Goal: Browse casually: Explore the website without a specific task or goal

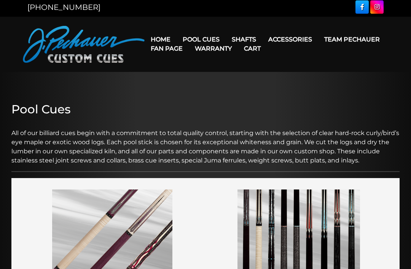
scroll to position [3, 0]
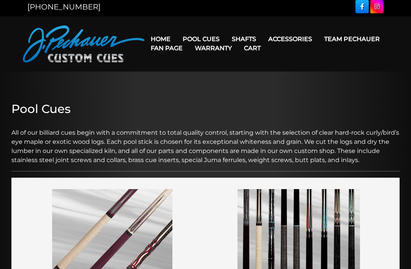
click at [306, 33] on link "Accessories" at bounding box center [290, 38] width 56 height 19
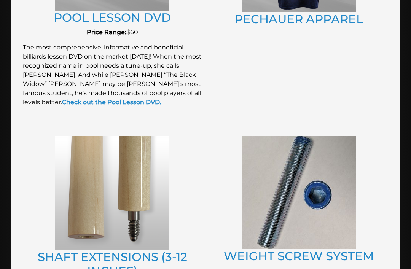
scroll to position [815, 0]
click at [132, 259] on link "SHAFT EXTENSIONS (3-12 INCHES)" at bounding box center [113, 263] width 150 height 29
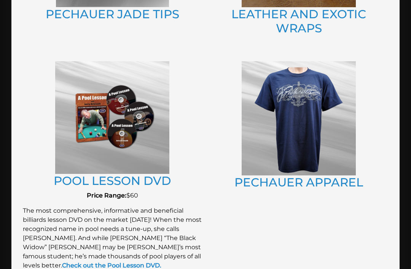
scroll to position [651, 0]
click at [298, 179] on link "PECHAUER APPAREL" at bounding box center [299, 182] width 129 height 14
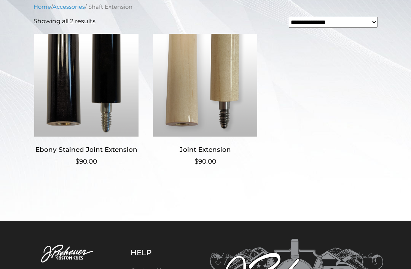
scroll to position [187, 0]
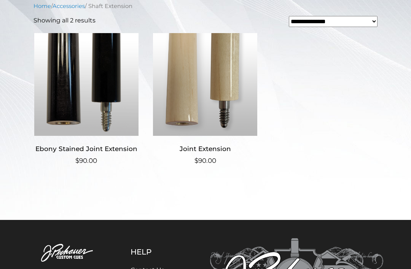
click at [109, 149] on h2 "Ebony Stained Joint Extension" at bounding box center [87, 149] width 106 height 14
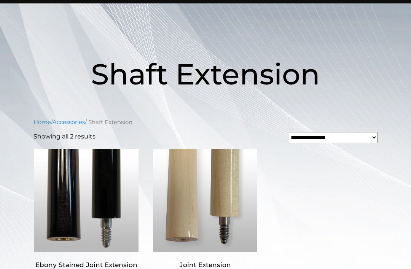
scroll to position [0, 0]
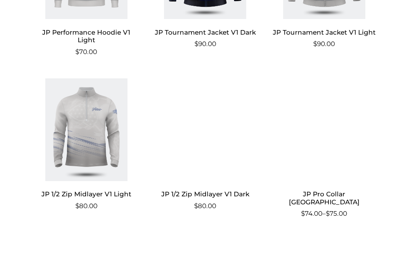
scroll to position [455, 0]
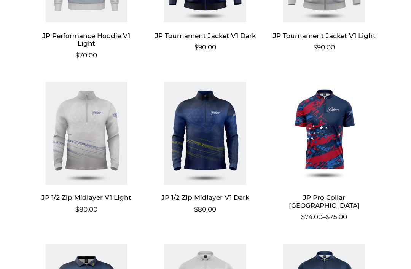
click at [221, 196] on h2 "JP 1/2 Zip Midlayer V1 Dark" at bounding box center [205, 198] width 106 height 14
click at [330, 196] on h2 "JP Pro Collar [GEOGRAPHIC_DATA]" at bounding box center [324, 202] width 106 height 22
click at [323, 140] on img at bounding box center [324, 133] width 106 height 103
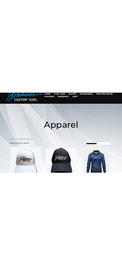
scroll to position [0, 0]
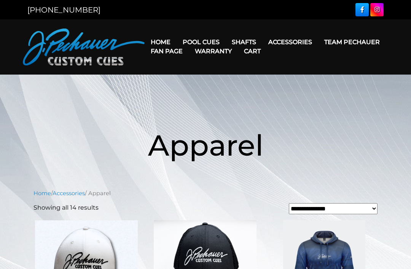
click at [318, 43] on link "Team Pechauer" at bounding box center [352, 41] width 68 height 19
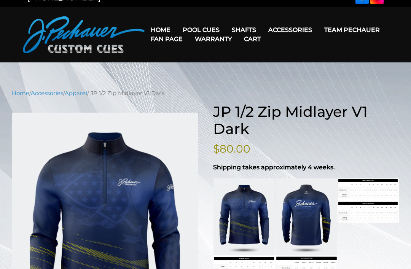
scroll to position [17, 0]
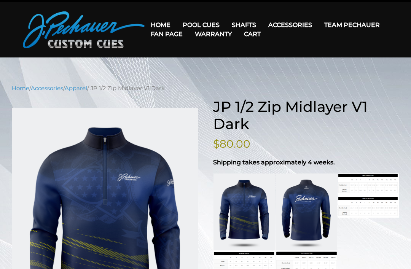
click at [306, 214] on link at bounding box center [306, 212] width 61 height 77
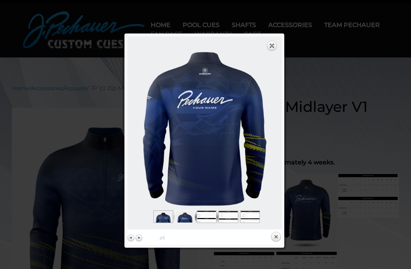
click at [273, 46] on link "Expand" at bounding box center [272, 45] width 11 height 11
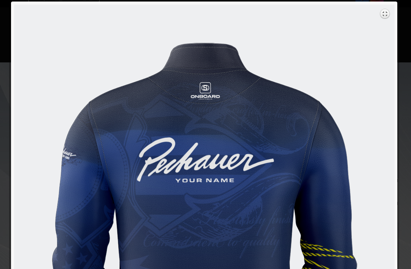
scroll to position [0, 0]
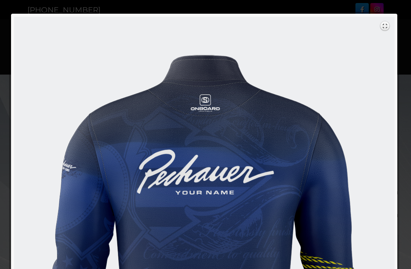
click at [378, 27] on link "next" at bounding box center [301, 255] width 187 height 476
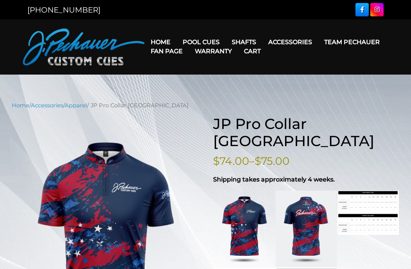
click at [310, 208] on link at bounding box center [306, 229] width 61 height 77
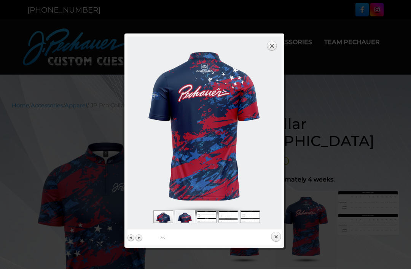
click at [267, 46] on link "Expand" at bounding box center [272, 45] width 11 height 11
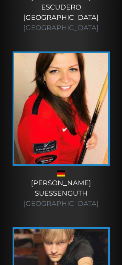
scroll to position [7551, 0]
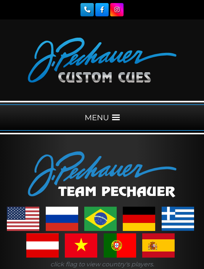
click at [16, 41] on div at bounding box center [102, 59] width 204 height 81
click at [95, 119] on div "MENU" at bounding box center [102, 117] width 204 height 27
